Goal: Task Accomplishment & Management: Manage account settings

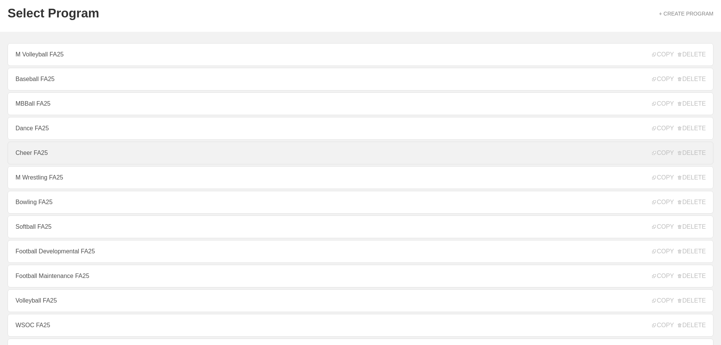
scroll to position [76, 0]
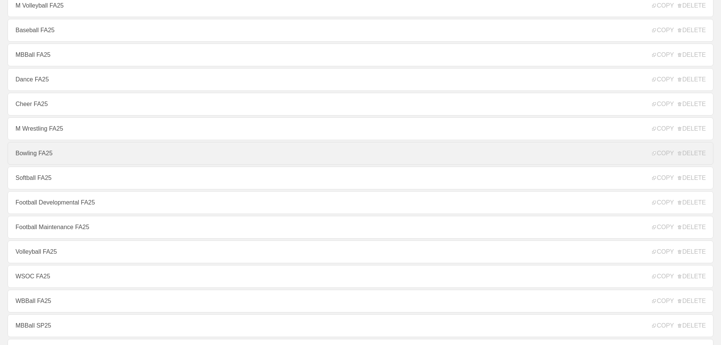
click at [46, 160] on link "Bowling FA25" at bounding box center [361, 153] width 706 height 23
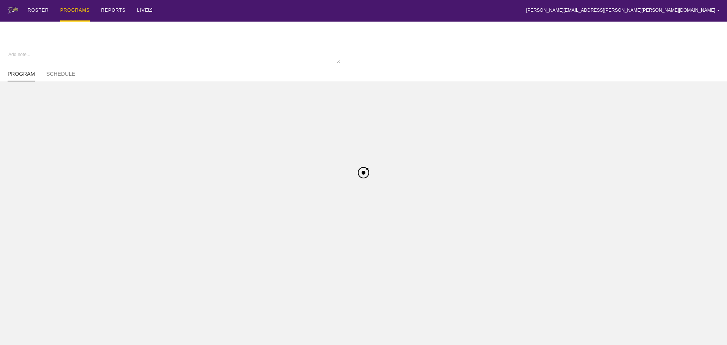
type textarea "x"
type input "Bowling FA25"
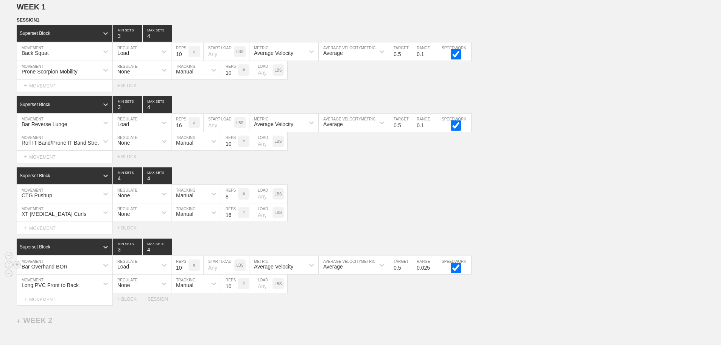
scroll to position [186, 0]
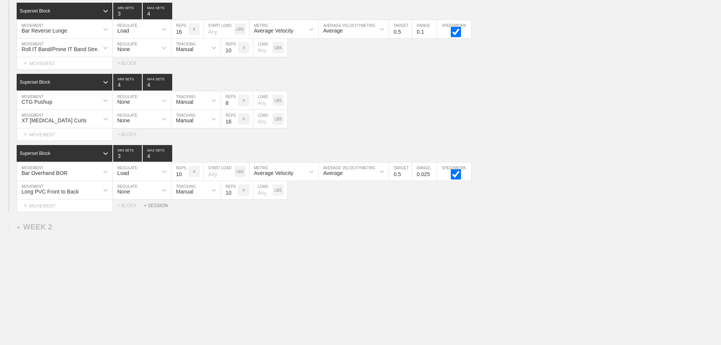
click at [157, 206] on div "+ SESSION" at bounding box center [159, 205] width 30 height 5
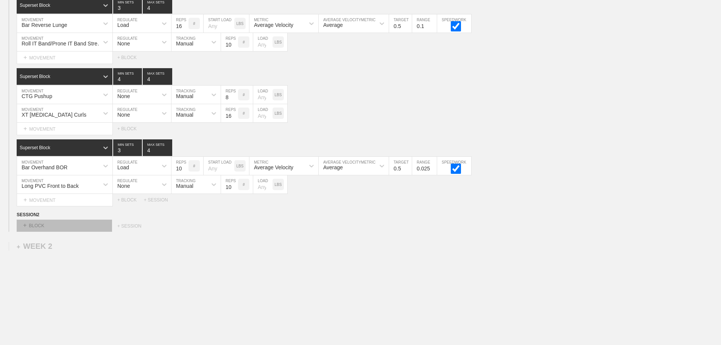
click at [73, 230] on div "+ BLOCK" at bounding box center [64, 226] width 95 height 12
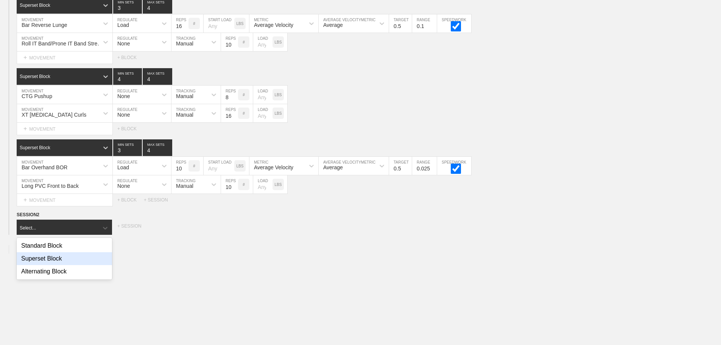
click at [59, 263] on div "Superset Block" at bounding box center [64, 258] width 95 height 13
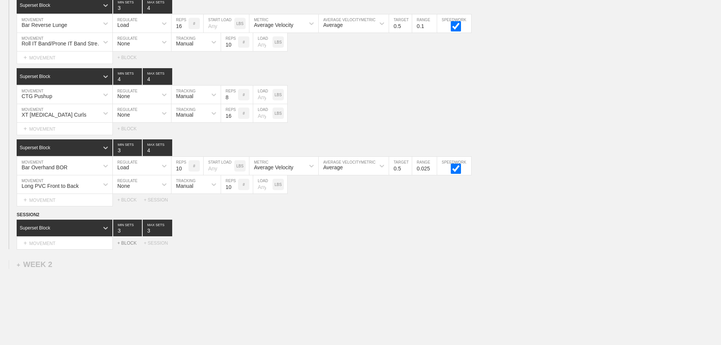
click at [125, 246] on div "+ BLOCK" at bounding box center [130, 242] width 26 height 5
click at [103, 264] on icon at bounding box center [106, 262] width 8 height 8
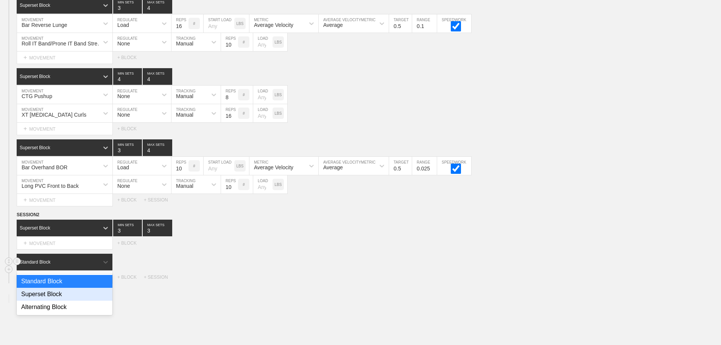
click at [69, 299] on div "Superset Block" at bounding box center [65, 294] width 96 height 13
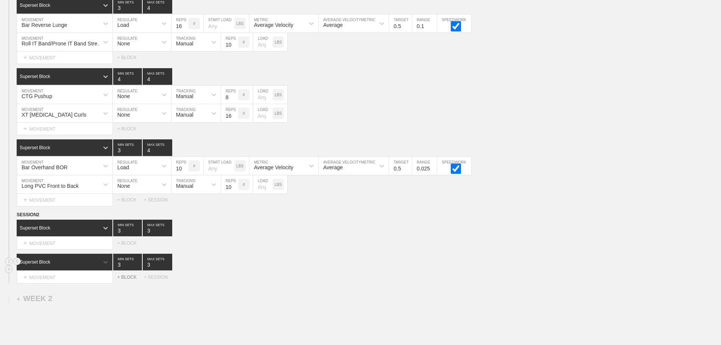
click at [132, 280] on div "+ BLOCK" at bounding box center [130, 276] width 26 height 5
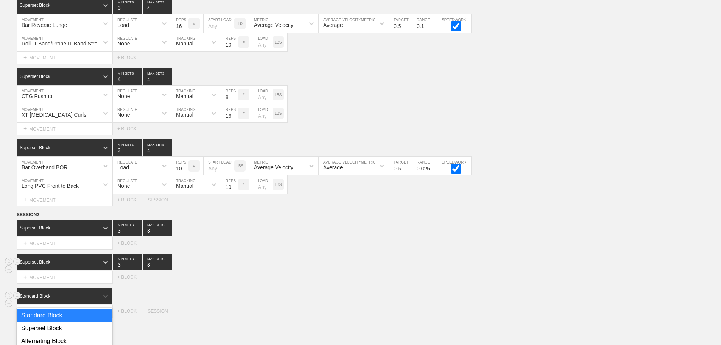
click at [88, 299] on div "Standard Block" at bounding box center [65, 296] width 96 height 17
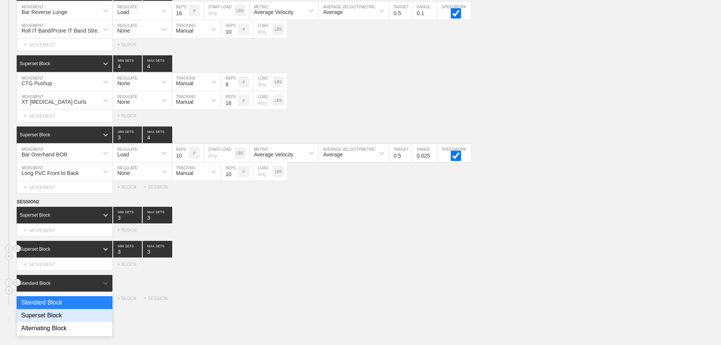
click at [47, 322] on div "Superset Block" at bounding box center [65, 315] width 96 height 13
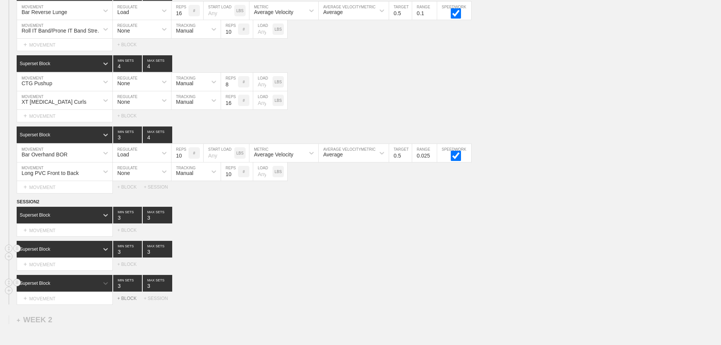
click at [127, 301] on div "+ BLOCK" at bounding box center [130, 298] width 26 height 5
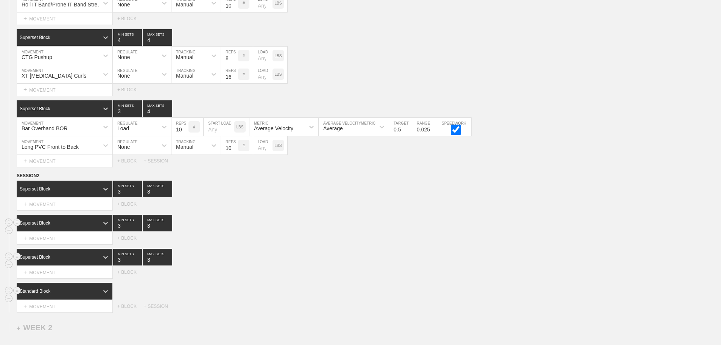
click at [98, 299] on div "Standard Block" at bounding box center [65, 291] width 97 height 17
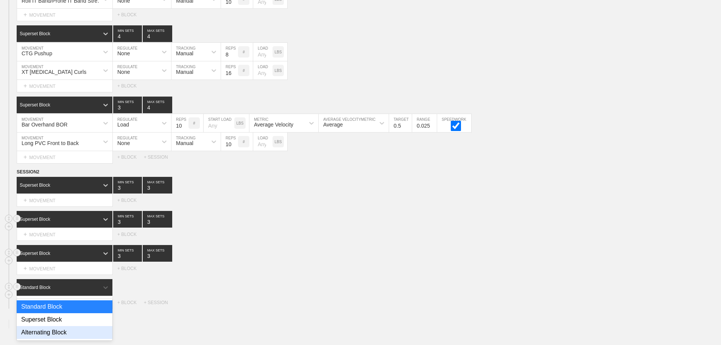
scroll to position [233, 0]
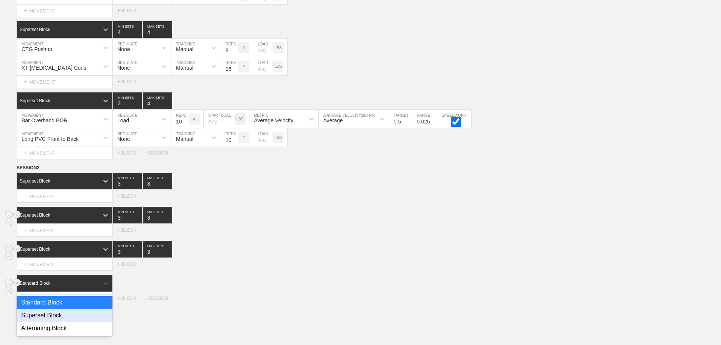
click at [58, 321] on div "Superset Block" at bounding box center [65, 315] width 96 height 13
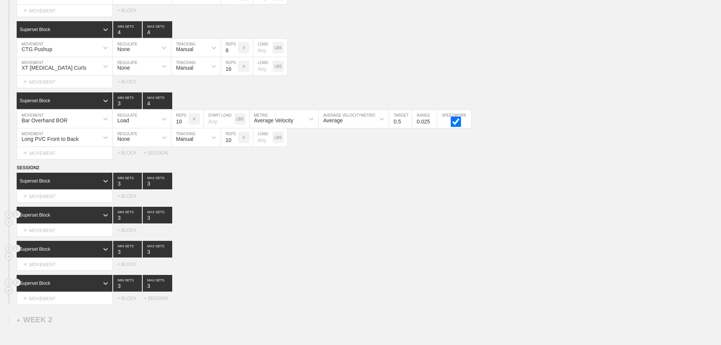
click at [315, 243] on div "SESSION 2 Superset Block 3 MIN SETS 3 MAX SETS DUPLICATE INSERT MOVEMENT AFTER …" at bounding box center [360, 234] width 721 height 140
click at [60, 201] on div "+ MOVEMENT" at bounding box center [65, 196] width 96 height 12
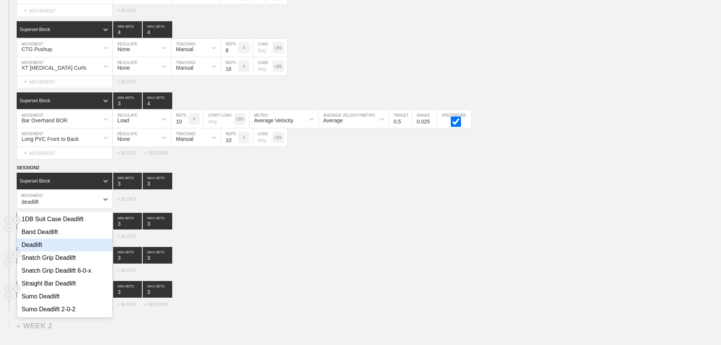
click at [48, 251] on div "Deadlift" at bounding box center [64, 244] width 95 height 13
type input "deadlift"
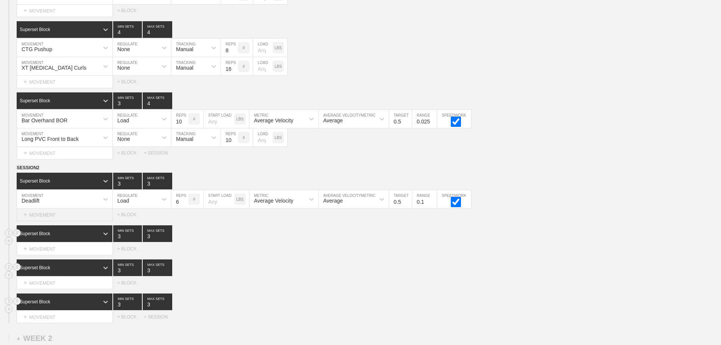
click at [54, 216] on div "+ MOVEMENT" at bounding box center [65, 215] width 96 height 12
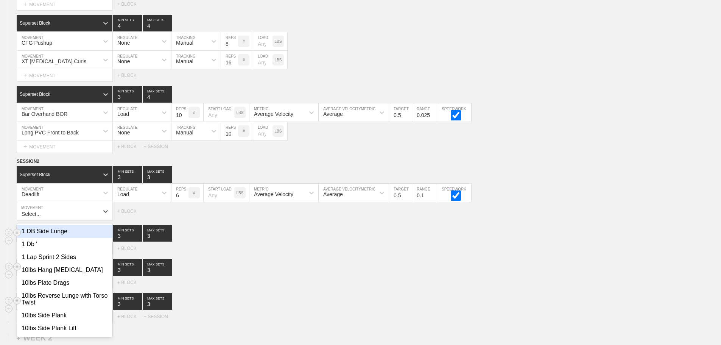
scroll to position [240, 0]
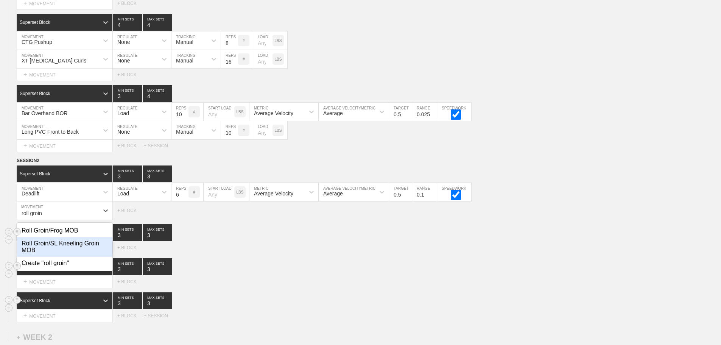
click at [78, 249] on div "Roll Groin/SL Kneeling Groin MOB" at bounding box center [64, 247] width 95 height 20
type input "roll groin"
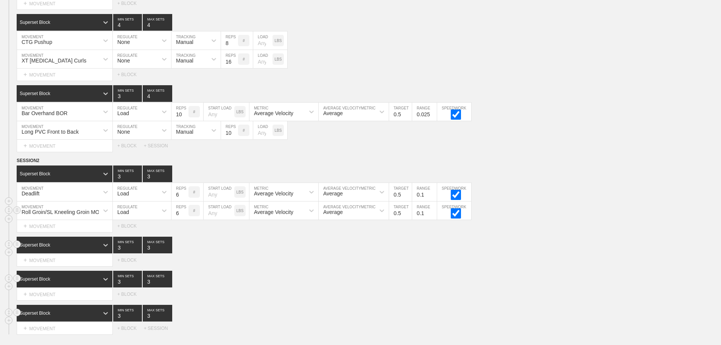
click at [124, 217] on div "Load" at bounding box center [135, 210] width 45 height 13
drag, startPoint x: 122, startPoint y: 238, endPoint x: 167, endPoint y: 227, distance: 45.9
click at [123, 237] on div "None" at bounding box center [142, 230] width 58 height 13
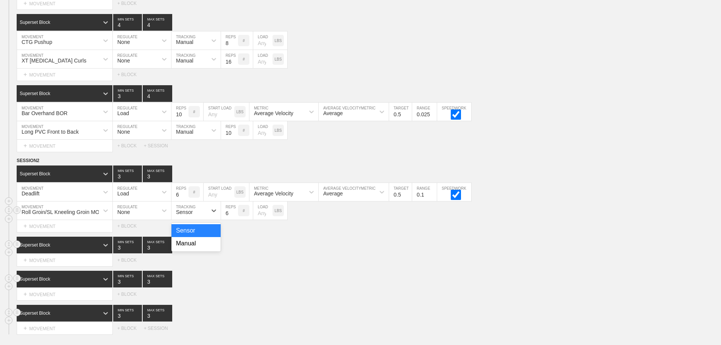
click at [188, 215] on div "Sensor" at bounding box center [184, 212] width 17 height 6
drag, startPoint x: 188, startPoint y: 249, endPoint x: 238, endPoint y: 229, distance: 53.5
click at [190, 249] on div "Manual" at bounding box center [195, 243] width 49 height 13
click at [234, 216] on input "7" at bounding box center [229, 210] width 17 height 18
click at [234, 216] on input "8" at bounding box center [229, 210] width 17 height 18
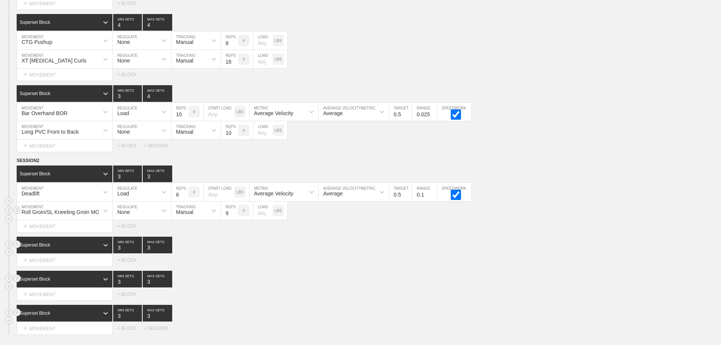
click at [234, 216] on input "9" at bounding box center [229, 210] width 17 height 18
type input "10"
click at [234, 216] on input "10" at bounding box center [229, 210] width 17 height 18
click at [185, 199] on input "7" at bounding box center [179, 192] width 17 height 18
click at [185, 199] on input "8" at bounding box center [179, 192] width 17 height 18
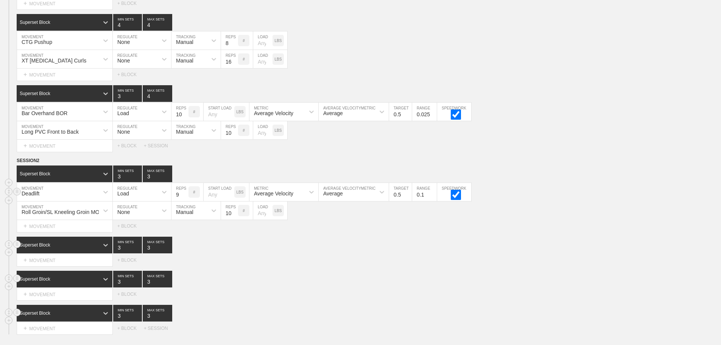
click at [185, 199] on input "9" at bounding box center [179, 192] width 17 height 18
type input "10"
click at [185, 199] on input "10" at bounding box center [179, 192] width 17 height 18
type input "4"
click at [168, 181] on input "4" at bounding box center [158, 173] width 30 height 17
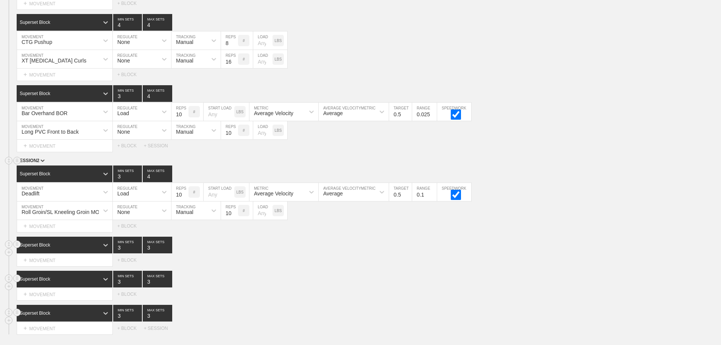
click at [231, 165] on div "SESSION 2" at bounding box center [369, 161] width 704 height 9
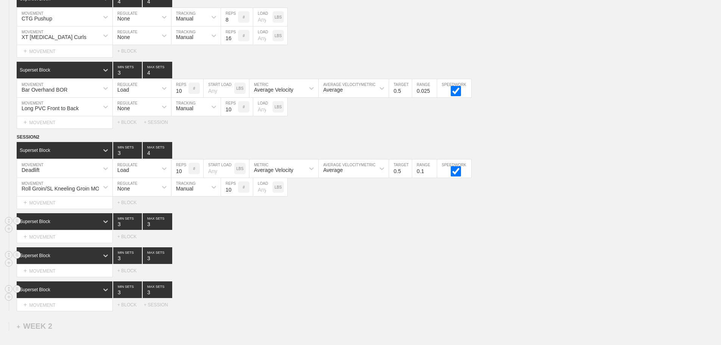
scroll to position [354, 0]
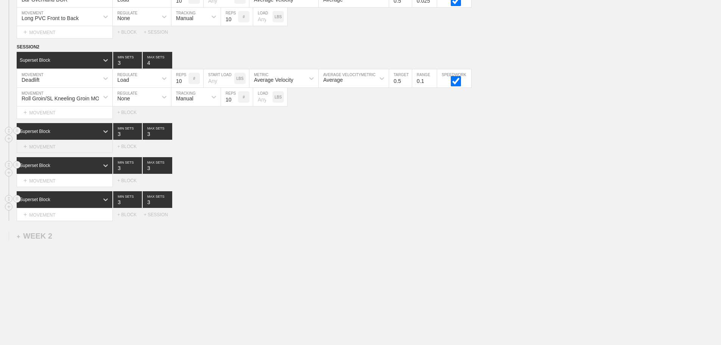
click at [55, 153] on div "+ MOVEMENT" at bounding box center [65, 146] width 96 height 12
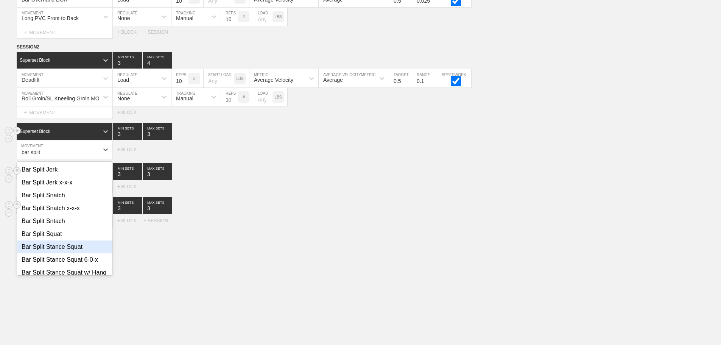
click at [72, 253] on div "Bar Split Stance Squat" at bounding box center [64, 246] width 95 height 13
type input "bar split"
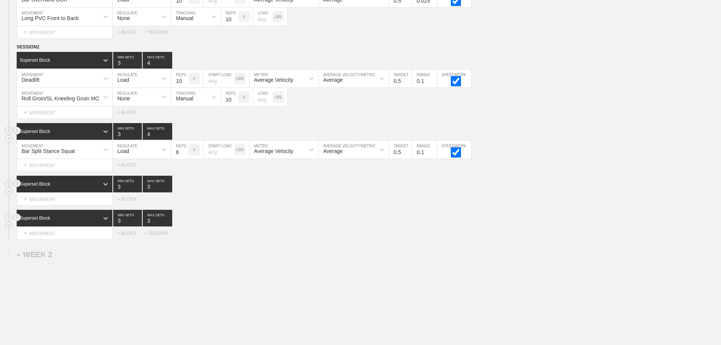
type input "4"
click at [168, 137] on input "4" at bounding box center [158, 131] width 30 height 17
click at [184, 156] on input "7" at bounding box center [179, 149] width 17 height 18
click at [184, 156] on input "8" at bounding box center [179, 149] width 17 height 18
click at [184, 156] on input "9" at bounding box center [179, 149] width 17 height 18
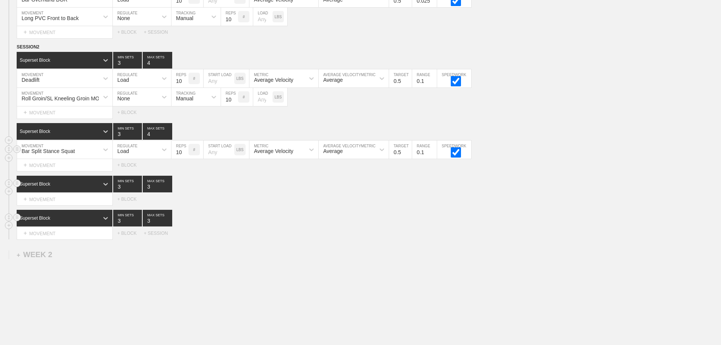
click at [184, 156] on input "10" at bounding box center [179, 149] width 17 height 18
click at [185, 156] on input "11" at bounding box center [179, 149] width 17 height 18
type input "12"
click at [184, 156] on input "12" at bounding box center [179, 149] width 17 height 18
click at [247, 192] on div "Superset Block 3 MIN SETS 3 MAX SETS" at bounding box center [369, 184] width 704 height 17
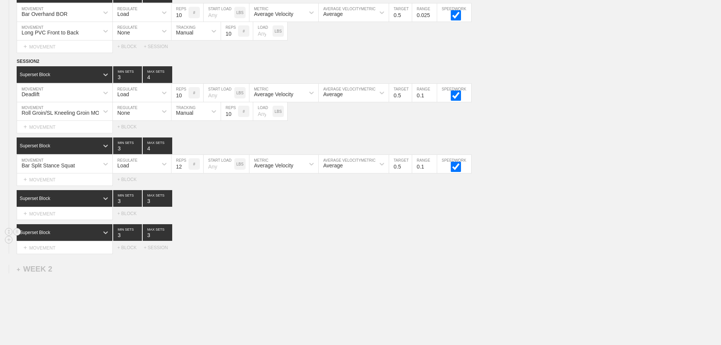
scroll to position [387, 0]
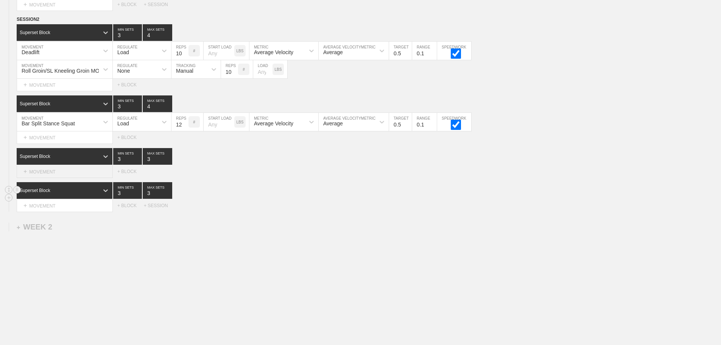
click at [57, 172] on div "+ MOVEMENT" at bounding box center [65, 171] width 96 height 12
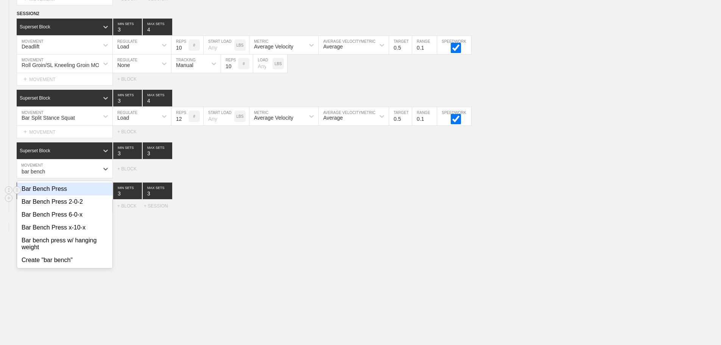
click at [67, 195] on div "Bar Bench Press" at bounding box center [64, 188] width 95 height 13
type input "bar bench"
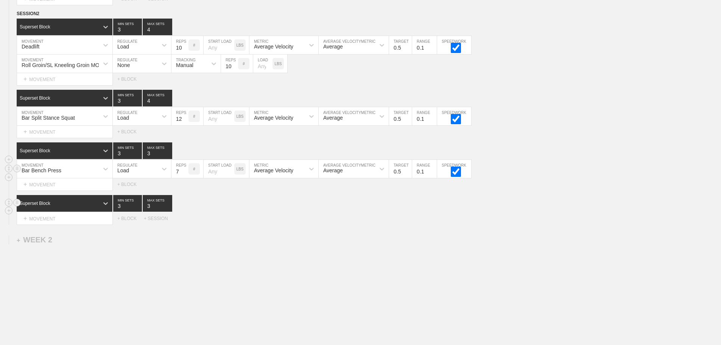
click at [185, 174] on input "7" at bounding box center [179, 169] width 17 height 18
type input "8"
click at [185, 174] on input "8" at bounding box center [179, 169] width 17 height 18
type input "4"
click at [168, 157] on input "4" at bounding box center [158, 150] width 30 height 17
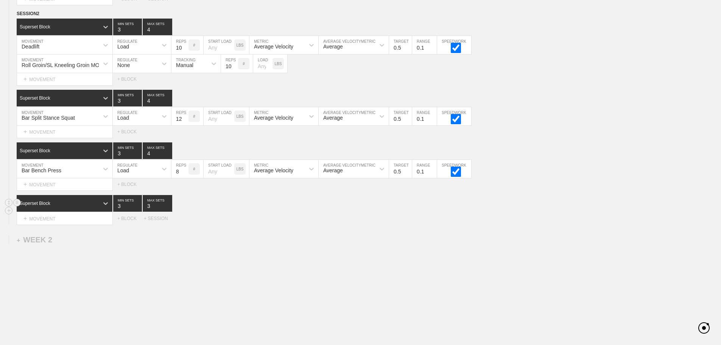
drag, startPoint x: 273, startPoint y: 230, endPoint x: 82, endPoint y: 246, distance: 191.4
click at [272, 230] on div "WEEK 1 DUPLICATE DELETE SESSION 1 Superset Block 3 MIN SETS 4 MAX SETS DUPLICAT…" at bounding box center [360, 25] width 721 height 663
click at [81, 207] on div "Superset Block" at bounding box center [58, 203] width 82 height 7
click at [296, 234] on div "WEEK 1 DUPLICATE DELETE SESSION 1 Superset Block 3 MIN SETS 4 MAX SETS DUPLICAT…" at bounding box center [360, 25] width 721 height 663
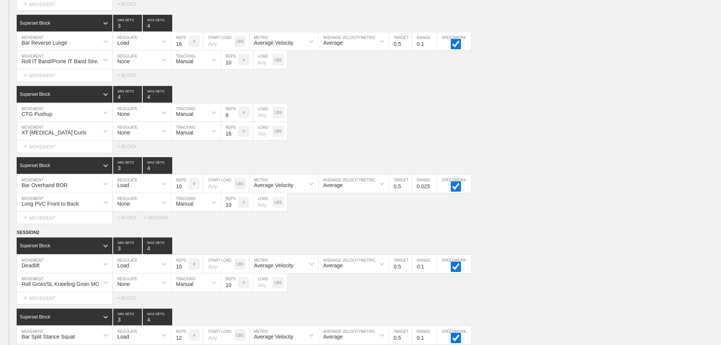
scroll to position [311, 0]
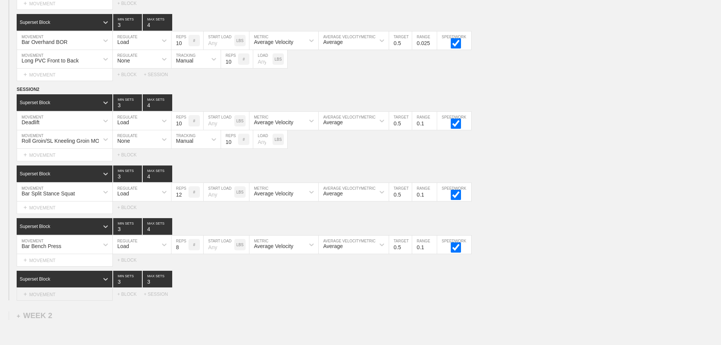
click at [62, 300] on div "+ MOVEMENT" at bounding box center [65, 294] width 96 height 12
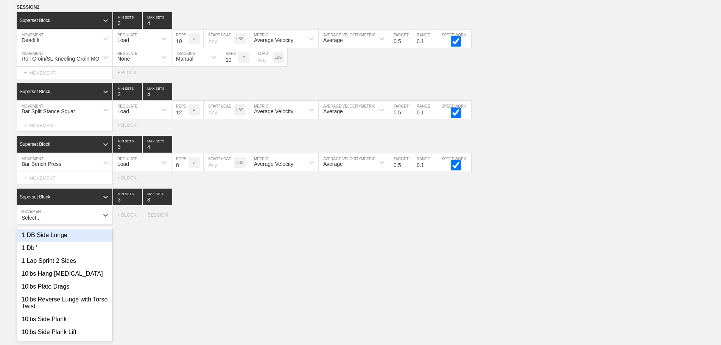
scroll to position [398, 0]
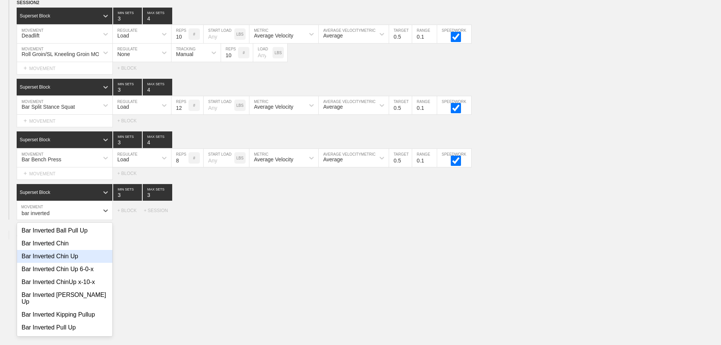
click at [71, 262] on div "Bar Inverted Chin Up" at bounding box center [64, 256] width 95 height 13
type input "bar inverted"
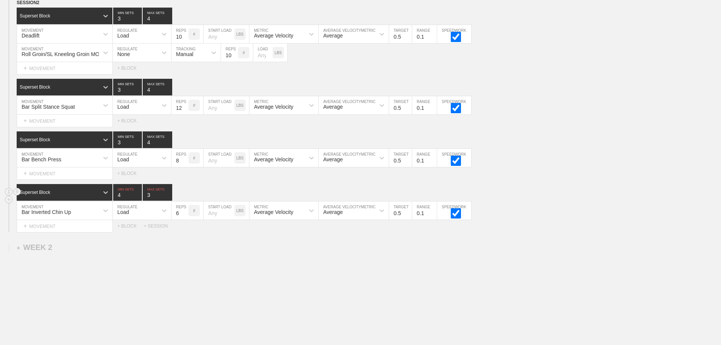
type input "4"
click at [139, 199] on input "4" at bounding box center [127, 192] width 29 height 17
type input "4"
click at [168, 199] on input "4" at bounding box center [158, 192] width 30 height 17
click at [148, 214] on div "Load" at bounding box center [135, 210] width 45 height 13
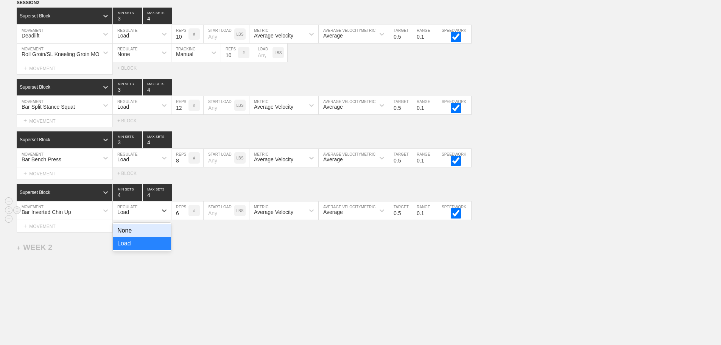
click at [131, 237] on div "None" at bounding box center [142, 230] width 58 height 13
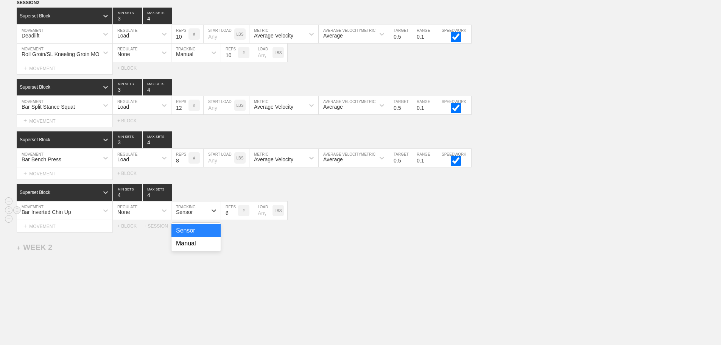
click at [187, 215] on div "Sensor" at bounding box center [184, 212] width 17 height 6
click at [191, 249] on div "Manual" at bounding box center [195, 243] width 49 height 13
click at [234, 217] on input "7" at bounding box center [229, 210] width 17 height 18
type input "8"
click at [234, 217] on input "8" at bounding box center [229, 210] width 17 height 18
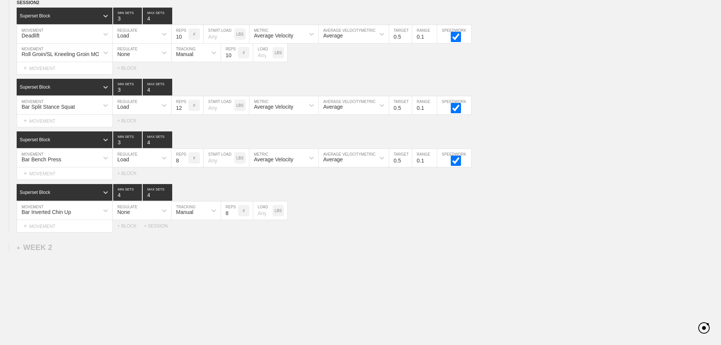
click at [366, 241] on div "WEEK 1 DUPLICATE DELETE SESSION 1 Superset Block 3 MIN SETS 4 MAX SETS DUPLICAT…" at bounding box center [360, 24] width 721 height 682
click at [64, 126] on div "+ MOVEMENT" at bounding box center [65, 121] width 96 height 12
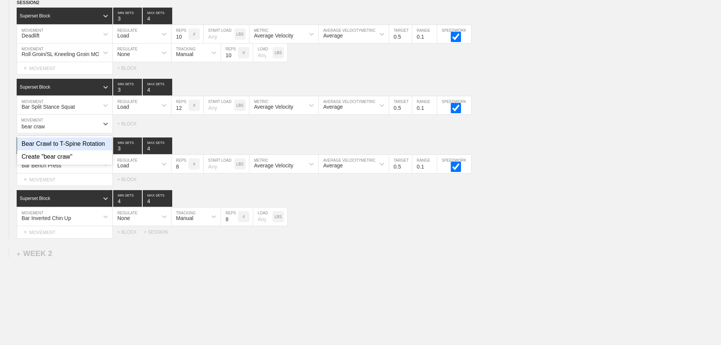
click at [81, 147] on div "Bear Crawl to T-Spine Rotation" at bounding box center [64, 143] width 95 height 13
type input "bear craw"
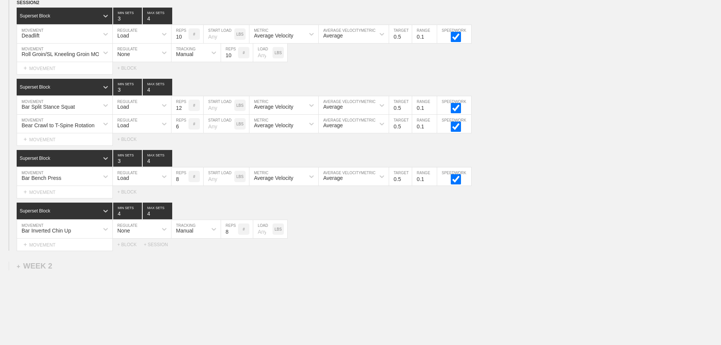
click at [390, 251] on div "Select... MOVEMENT + MOVEMENT + BLOCK + SESSION" at bounding box center [360, 244] width 721 height 12
click at [129, 130] on div "Load" at bounding box center [135, 123] width 45 height 13
click at [123, 148] on div "None" at bounding box center [142, 143] width 58 height 13
click at [200, 130] on div "Sensor" at bounding box center [189, 123] width 36 height 13
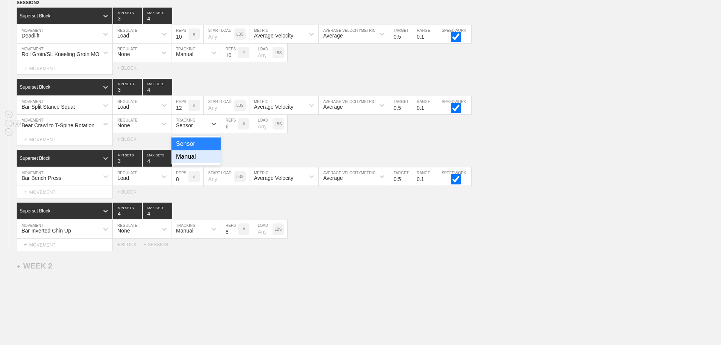
click at [190, 162] on div "Manual" at bounding box center [195, 156] width 49 height 13
click at [234, 129] on input "7" at bounding box center [229, 124] width 17 height 18
click at [234, 129] on input "8" at bounding box center [229, 124] width 17 height 18
click at [234, 129] on input "9" at bounding box center [229, 124] width 17 height 18
type input "10"
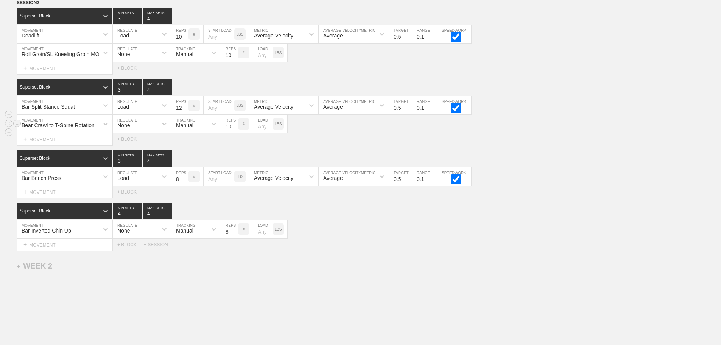
click at [234, 129] on input "10" at bounding box center [229, 124] width 17 height 18
drag, startPoint x: 402, startPoint y: 269, endPoint x: 344, endPoint y: 266, distance: 57.6
click at [400, 268] on div "WEEK 1 DUPLICATE DELETE SESSION 1 Superset Block 3 MIN SETS 4 MAX SETS DUPLICAT…" at bounding box center [360, 33] width 721 height 701
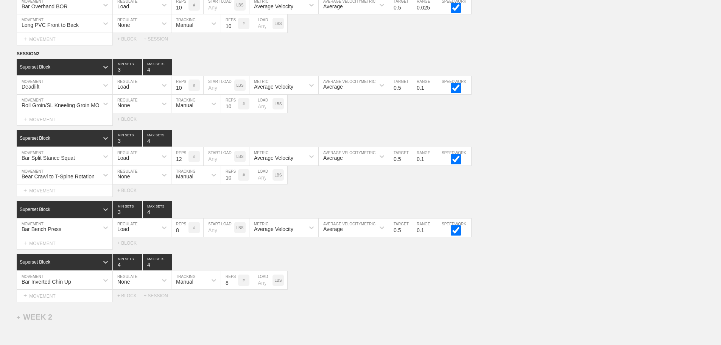
scroll to position [443, 0]
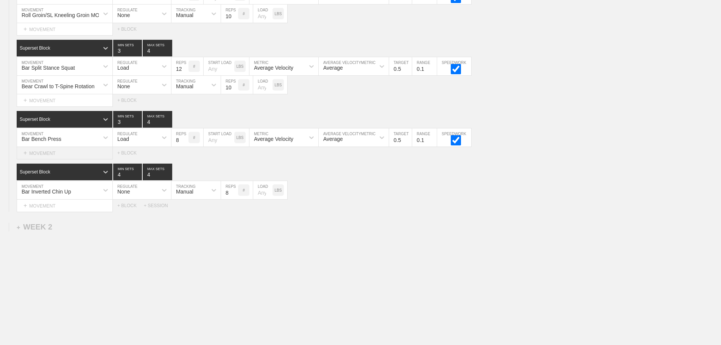
click at [47, 155] on div "+ MOVEMENT" at bounding box center [65, 153] width 96 height 12
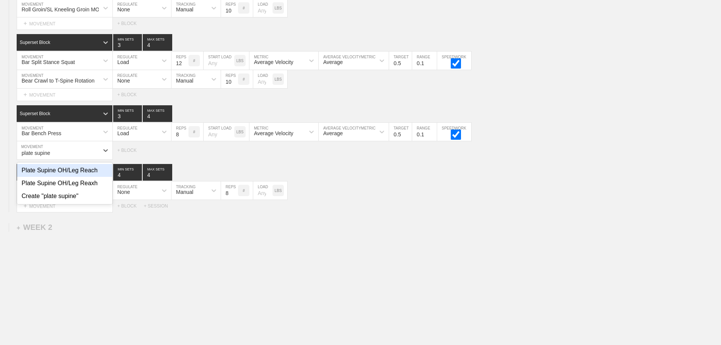
click at [82, 175] on div "Plate Supine OH/Leg Reach" at bounding box center [64, 170] width 95 height 13
type input "plate supine"
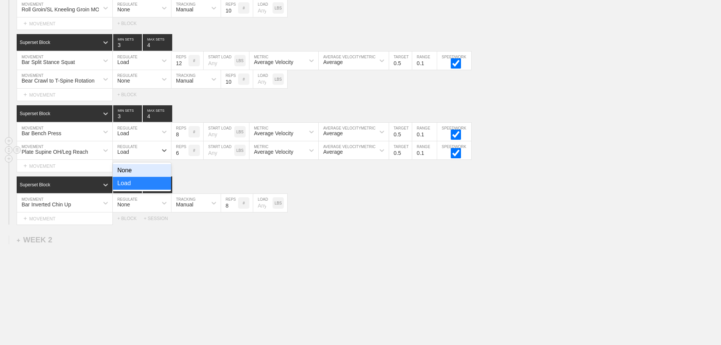
click at [131, 157] on div "Load" at bounding box center [135, 150] width 45 height 13
click at [128, 174] on div "None" at bounding box center [142, 170] width 58 height 13
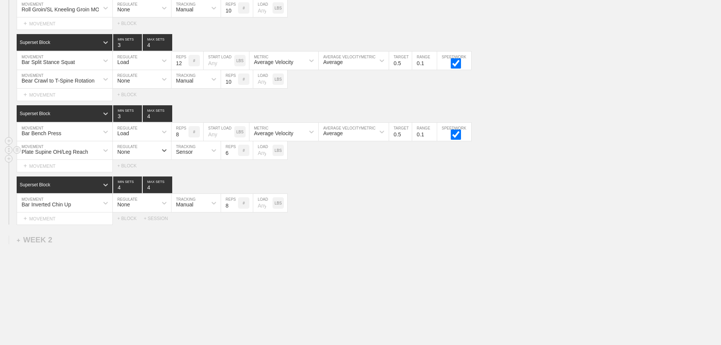
click at [199, 156] on div "Sensor" at bounding box center [189, 150] width 36 height 13
click at [192, 189] on div "Manual" at bounding box center [195, 183] width 49 height 13
click at [234, 156] on input "7" at bounding box center [229, 150] width 17 height 18
click at [234, 156] on input "8" at bounding box center [229, 150] width 17 height 18
click at [234, 156] on input "9" at bounding box center [229, 150] width 17 height 18
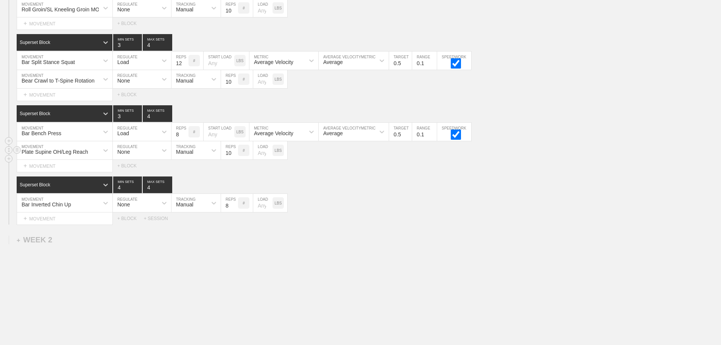
click at [234, 156] on input "10" at bounding box center [229, 150] width 17 height 18
click at [234, 156] on input "11" at bounding box center [229, 150] width 17 height 18
click at [233, 154] on input "11" at bounding box center [229, 150] width 17 height 18
type input "12"
click at [234, 156] on input "12" at bounding box center [229, 150] width 17 height 18
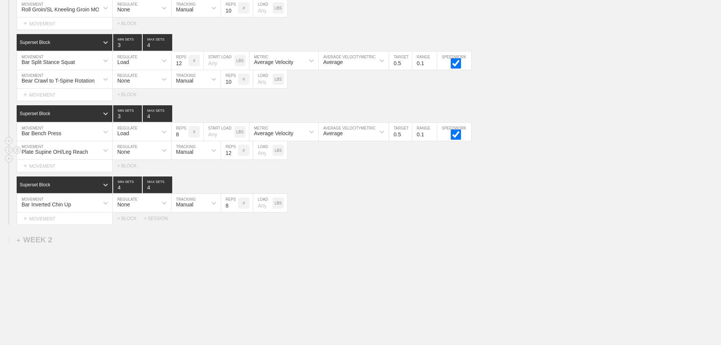
click at [259, 159] on input "number" at bounding box center [262, 150] width 19 height 18
type input "25"
click at [70, 224] on div "+ MOVEMENT" at bounding box center [65, 218] width 96 height 12
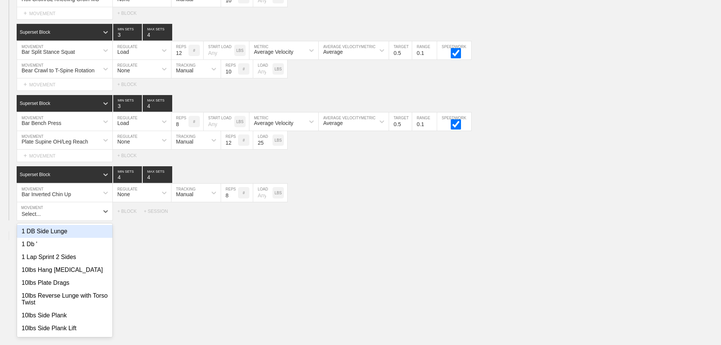
scroll to position [454, 0]
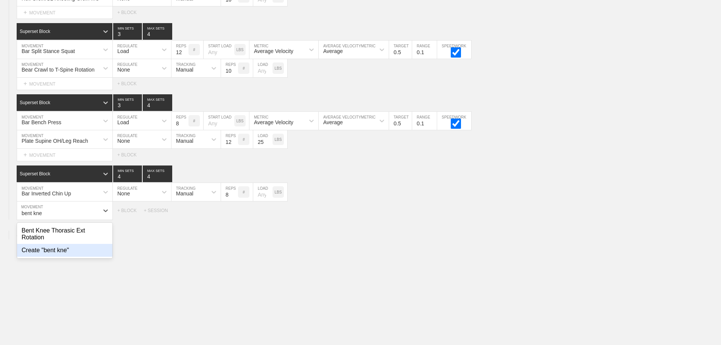
type input "bent kne"
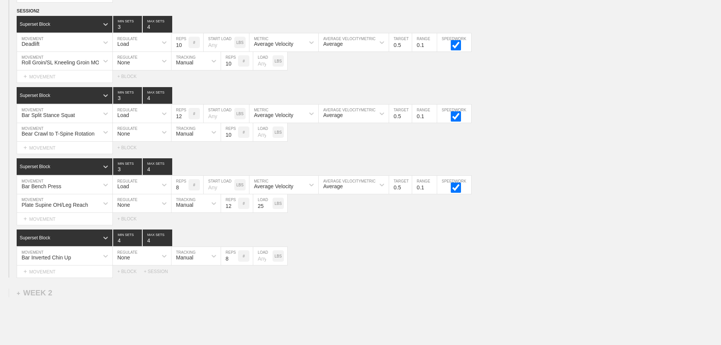
scroll to position [461, 0]
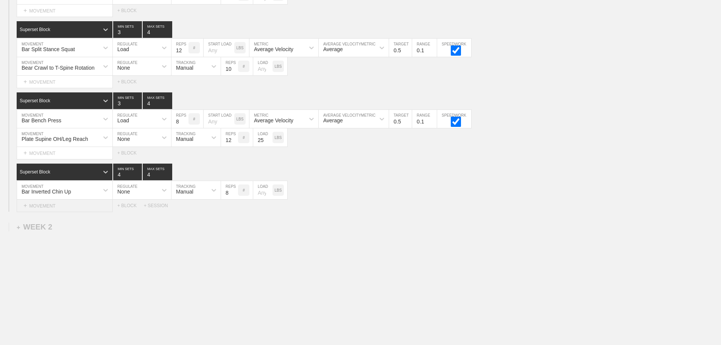
click at [53, 209] on div "+ MOVEMENT" at bounding box center [65, 205] width 96 height 12
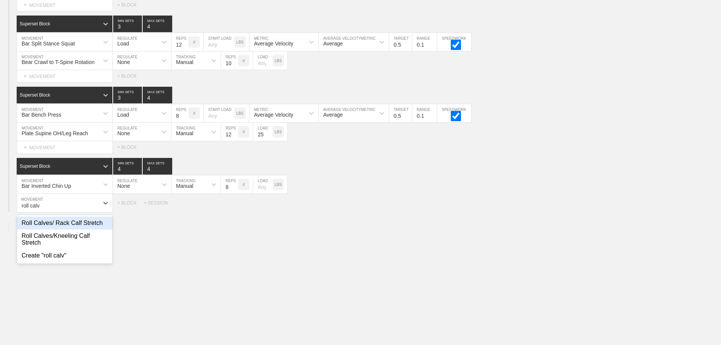
click at [89, 229] on div "Roll Calves/ Rack Calf Stretch" at bounding box center [64, 222] width 95 height 13
type input "roll calv"
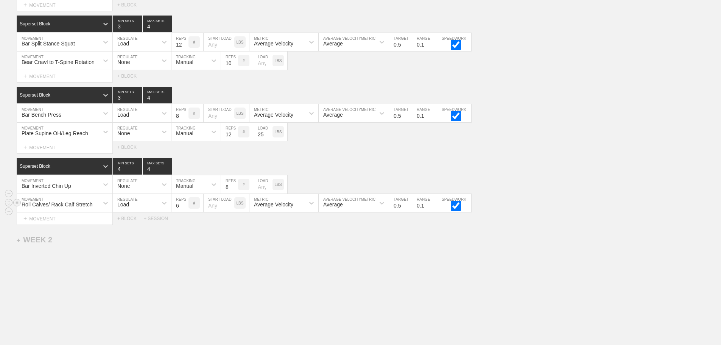
click at [127, 207] on div "Load" at bounding box center [123, 204] width 12 height 6
click at [132, 229] on div "None" at bounding box center [142, 222] width 58 height 13
click at [182, 207] on div "Sensor" at bounding box center [184, 204] width 17 height 6
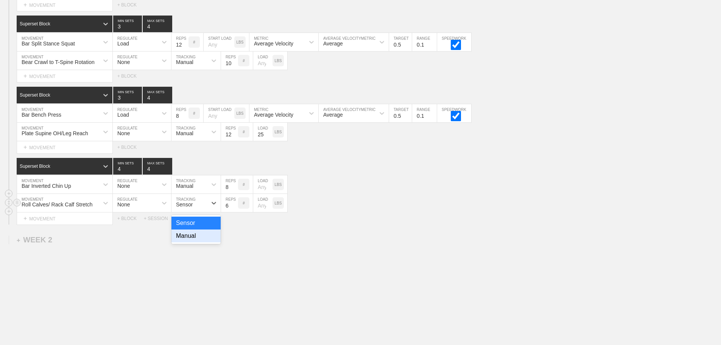
click at [192, 242] on div "Manual" at bounding box center [195, 235] width 49 height 13
click at [234, 208] on input "7" at bounding box center [229, 203] width 17 height 18
click at [234, 208] on input "8" at bounding box center [229, 203] width 17 height 18
click at [234, 208] on input "9" at bounding box center [229, 203] width 17 height 18
type input "10"
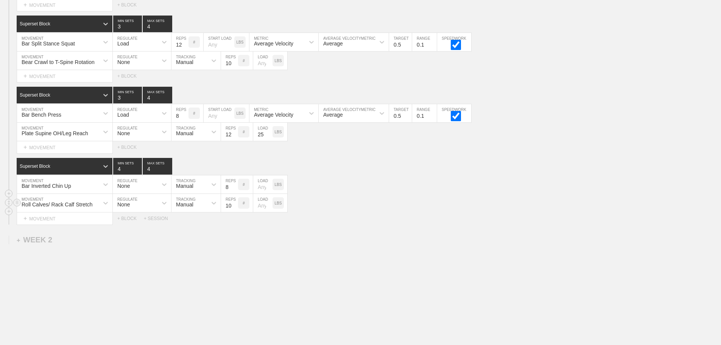
click at [234, 208] on input "10" at bounding box center [229, 203] width 17 height 18
click at [422, 224] on div "Select... MOVEMENT + MOVEMENT + BLOCK + SESSION" at bounding box center [360, 218] width 721 height 12
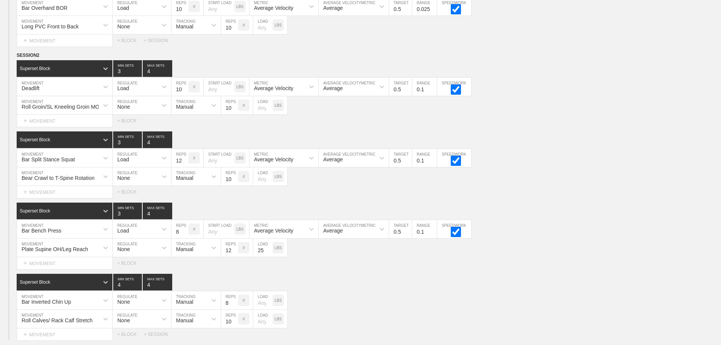
scroll to position [234, 0]
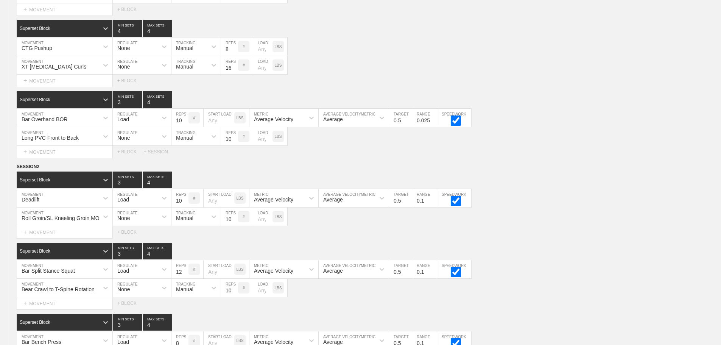
click at [568, 155] on div "Select... MOVEMENT + MOVEMENT + BLOCK + SESSION" at bounding box center [360, 152] width 721 height 12
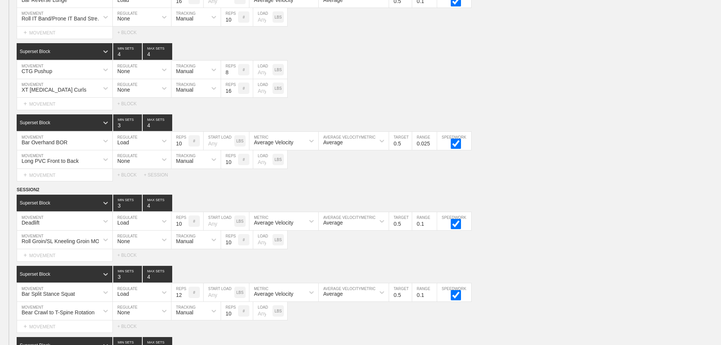
scroll to position [0, 0]
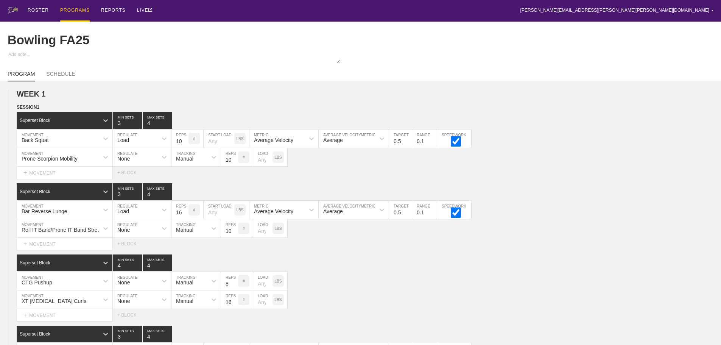
click at [75, 8] on div "PROGRAMS" at bounding box center [75, 11] width 30 height 22
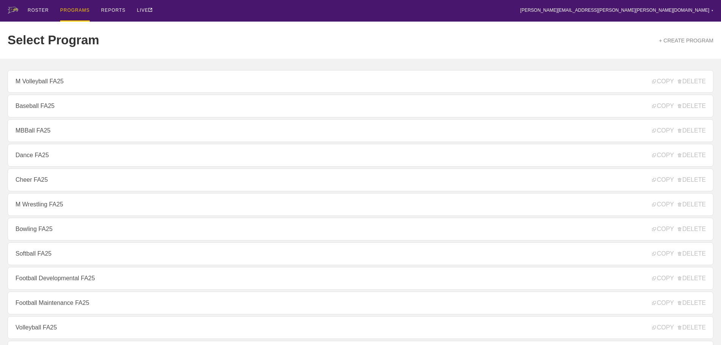
click at [177, 10] on div "ROSTER PROGRAMS REPORTS LIVE [PERSON_NAME][EMAIL_ADDRESS][PERSON_NAME][PERSON_N…" at bounding box center [361, 11] width 706 height 22
click at [686, 41] on link "+ CREATE PROGRAM" at bounding box center [686, 40] width 54 height 6
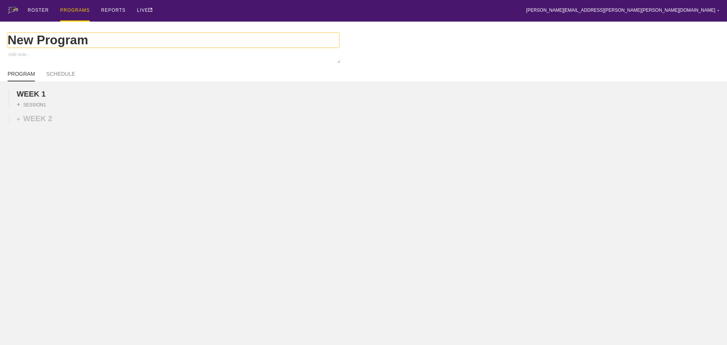
click at [90, 42] on input "New Program" at bounding box center [173, 40] width 331 height 14
type textarea "x"
type input "New Progra"
type textarea "x"
type input "New Progr"
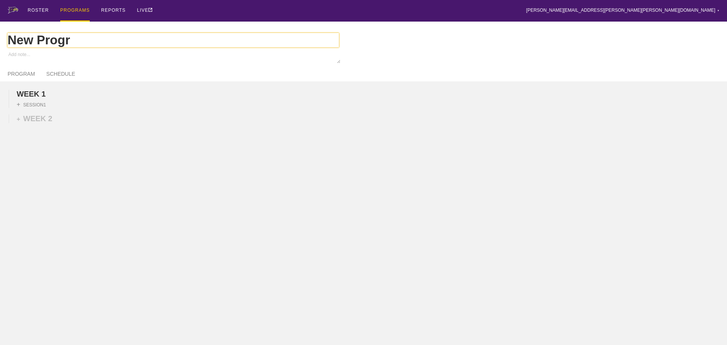
type textarea "x"
type input "New Prog"
type textarea "x"
type input "New Pro"
type textarea "x"
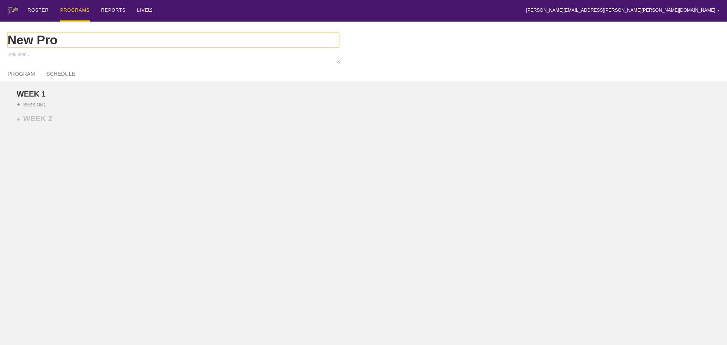
type input "New Pr"
type textarea "x"
type input "New"
type textarea "x"
type input "New"
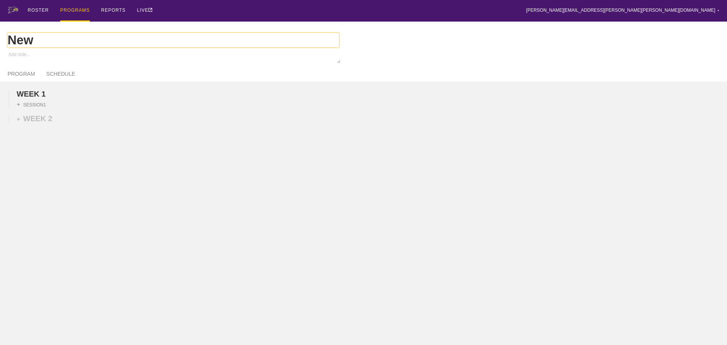
type textarea "x"
type input "Ne"
type textarea "x"
type input "N"
type textarea "x"
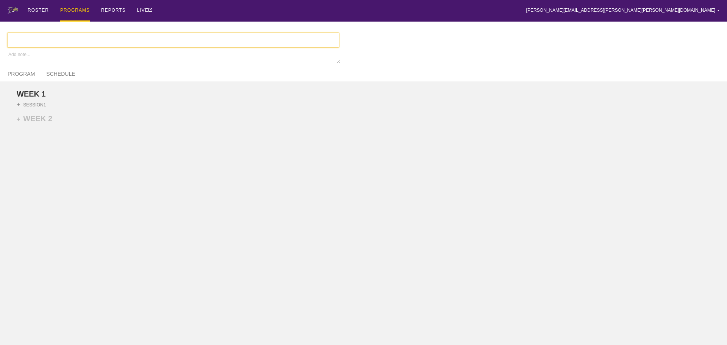
type textarea "x"
type input "W"
type textarea "x"
type input "W"
type textarea "x"
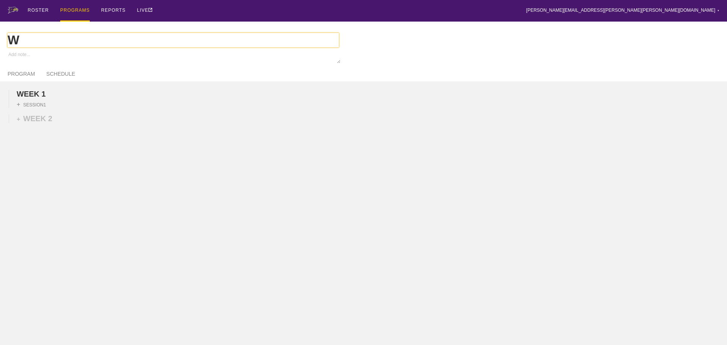
type input "W W"
type textarea "x"
type input "W Wr"
type textarea "x"
type input "W Wre"
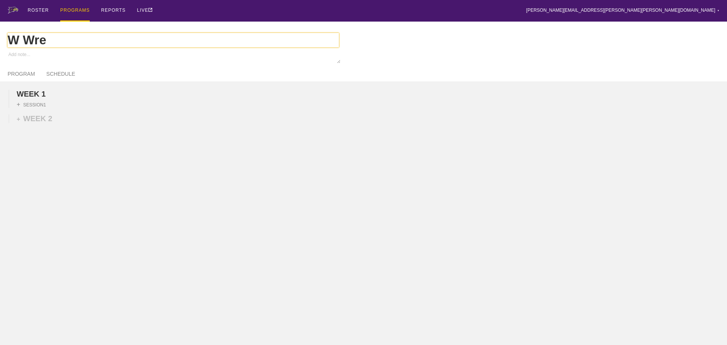
type textarea "x"
type input "W [GEOGRAPHIC_DATA]"
type textarea "x"
type input "W Wrest"
type textarea "x"
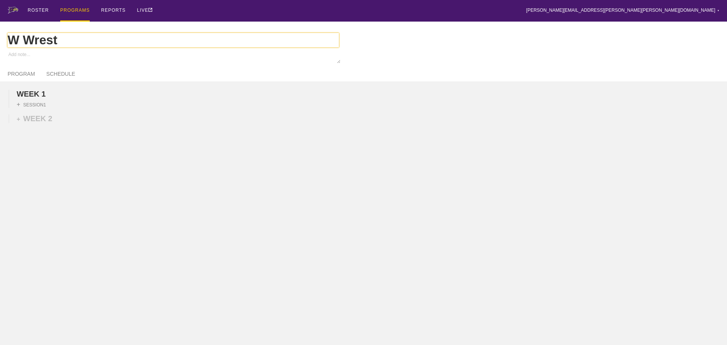
type input "W Wrestl"
type textarea "x"
type input "W Wrestli"
type textarea "x"
type input "W Wrestlin"
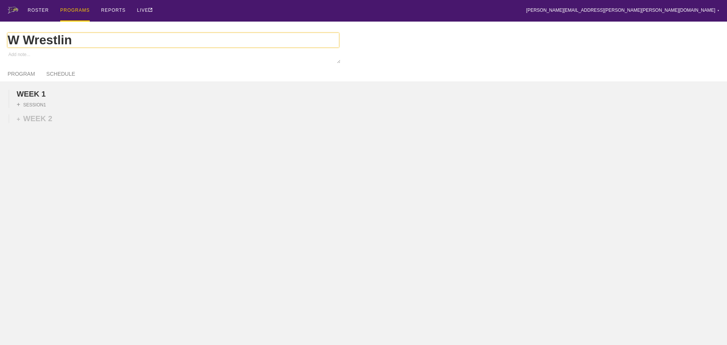
type textarea "x"
type input "W Wrestling"
type textarea "x"
type input "W Wrestling"
type textarea "x"
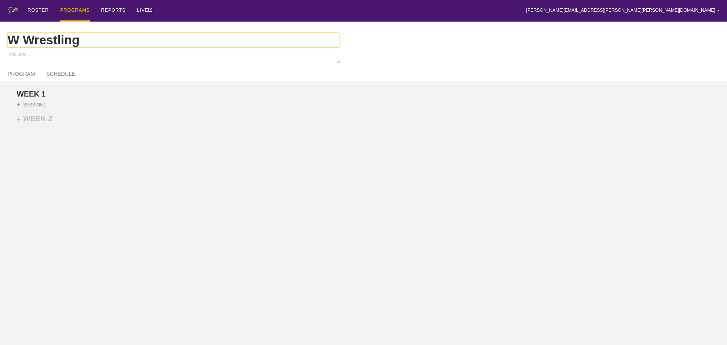
type input "W Wrestling F"
type textarea "x"
type input "W Wrestling FA"
type textarea "x"
type input "W Wrestling FA2"
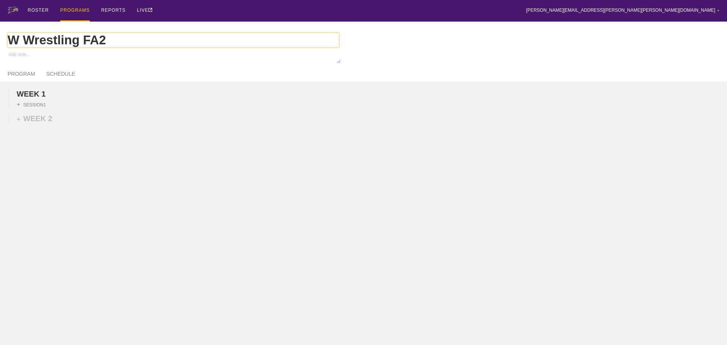
type textarea "x"
type input "W Wrestling FA25"
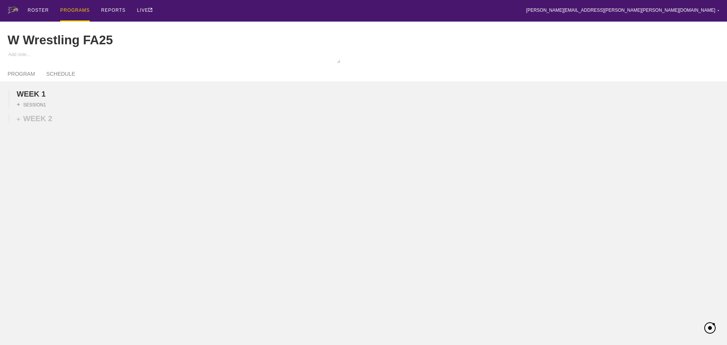
drag, startPoint x: 98, startPoint y: 161, endPoint x: 82, endPoint y: 116, distance: 47.8
click at [97, 155] on div "WEEK 1 DUPLICATE DELETE + SESSION 1 + WEEK 2" at bounding box center [363, 158] width 727 height 155
click at [63, 78] on link "SCHEDULE" at bounding box center [60, 76] width 29 height 11
type textarea "x"
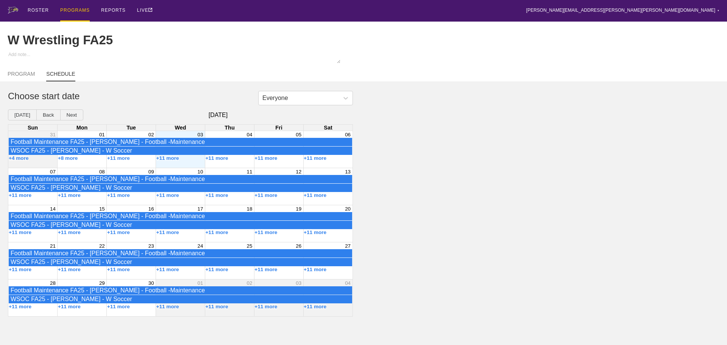
click at [185, 167] on div "Month View" at bounding box center [180, 149] width 49 height 37
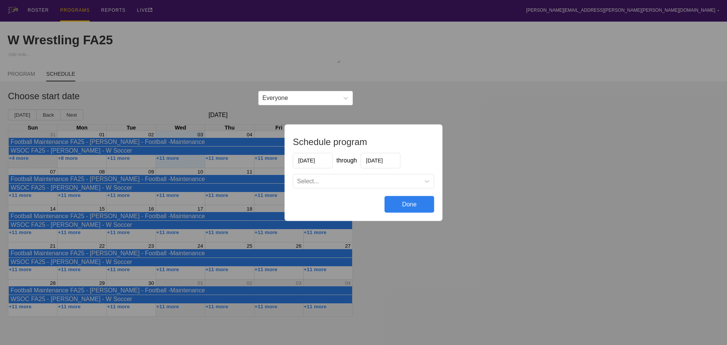
click at [380, 161] on input "[DATE]" at bounding box center [381, 161] width 40 height 16
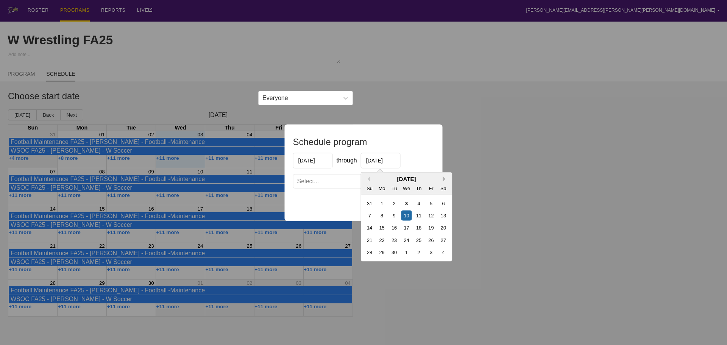
click at [443, 178] on button "Next Month" at bounding box center [445, 178] width 5 height 5
click at [431, 202] on div "5" at bounding box center [431, 203] width 10 height 10
type input "[DATE]"
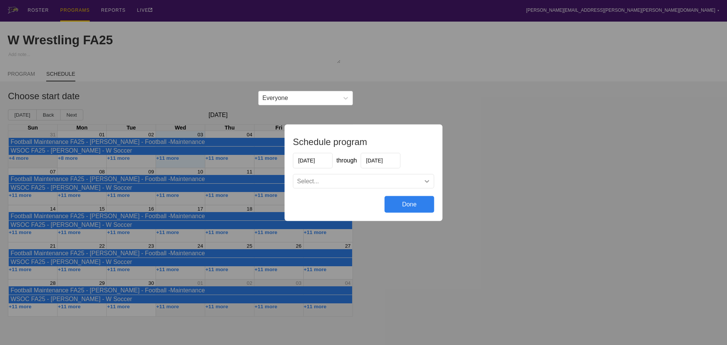
click at [422, 183] on div at bounding box center [427, 181] width 14 height 14
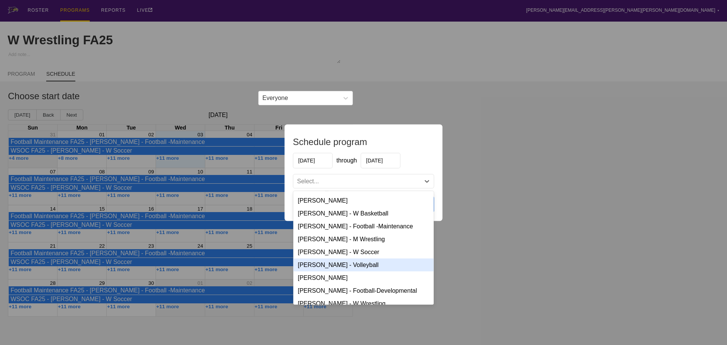
scroll to position [134, 0]
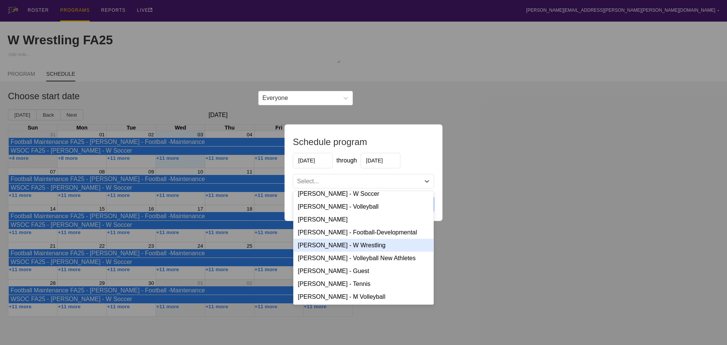
click at [336, 245] on div "[PERSON_NAME] - W Wrestling" at bounding box center [363, 244] width 140 height 13
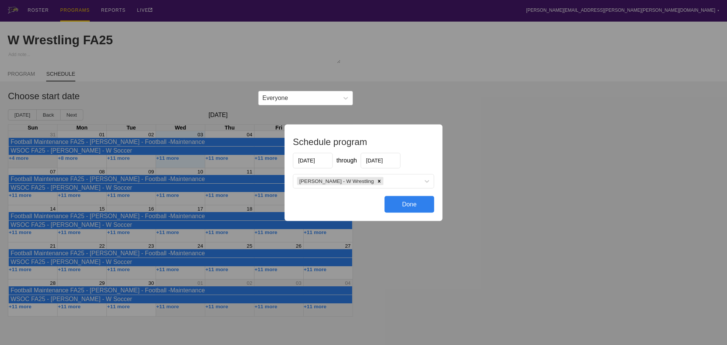
click at [403, 203] on div "Done" at bounding box center [410, 204] width 50 height 17
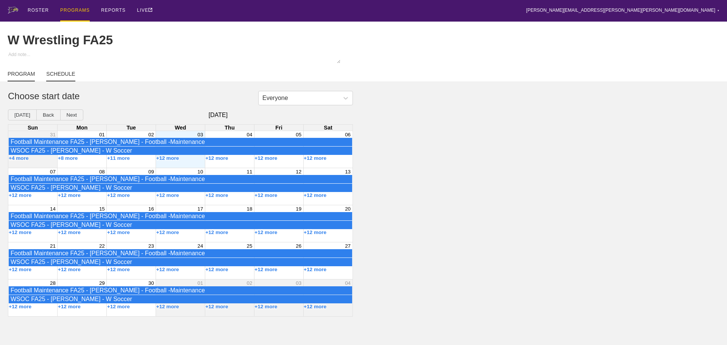
click at [20, 78] on link "PROGRAM" at bounding box center [21, 76] width 27 height 11
type textarea "x"
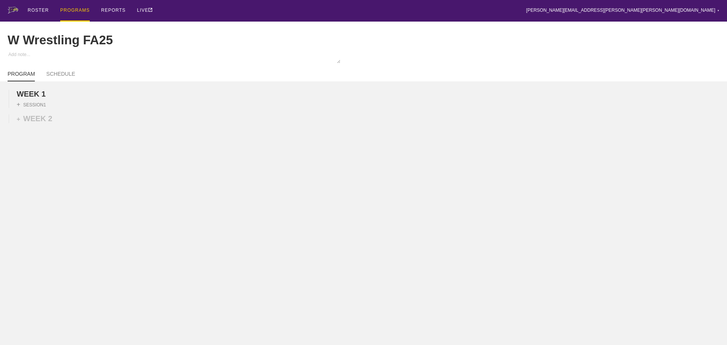
click at [213, 10] on div "ROSTER PROGRAMS REPORTS LIVE [PERSON_NAME][EMAIL_ADDRESS][PERSON_NAME][PERSON_N…" at bounding box center [364, 11] width 712 height 22
